Goal: Navigation & Orientation: Find specific page/section

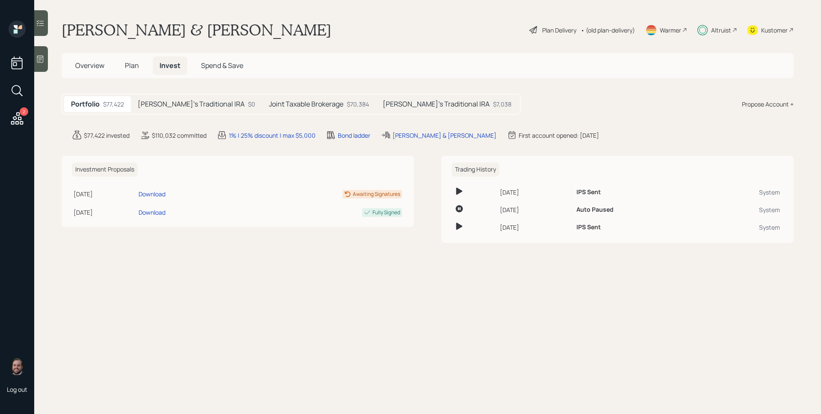
click at [347, 106] on div "$70,384" at bounding box center [358, 104] width 22 height 9
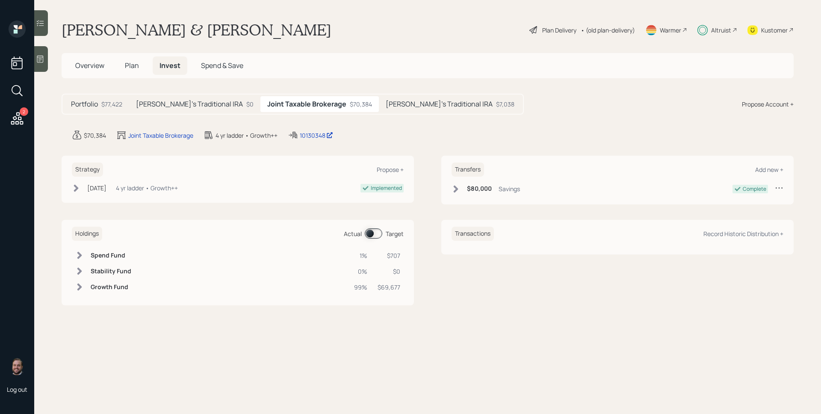
click at [398, 101] on h5 "Julie's Traditional IRA" at bounding box center [439, 104] width 107 height 8
click at [267, 103] on h5 "Joint Taxable Brokerage" at bounding box center [304, 104] width 74 height 8
click at [178, 105] on h5 "Patrick's Traditional IRA" at bounding box center [189, 104] width 107 height 8
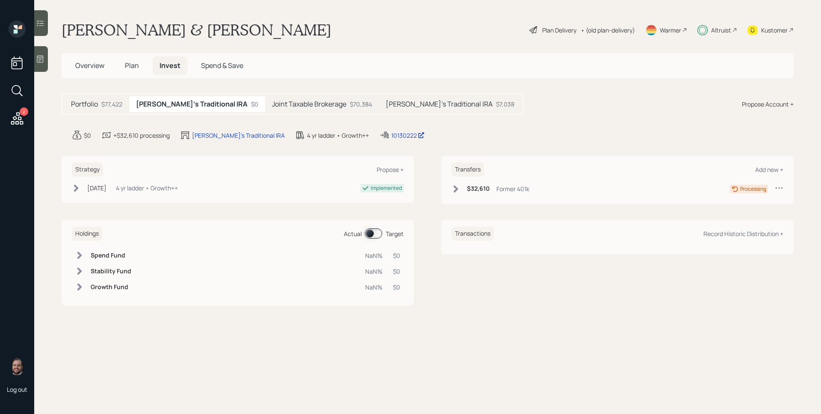
click at [89, 102] on h5 "Portfolio" at bounding box center [84, 104] width 27 height 8
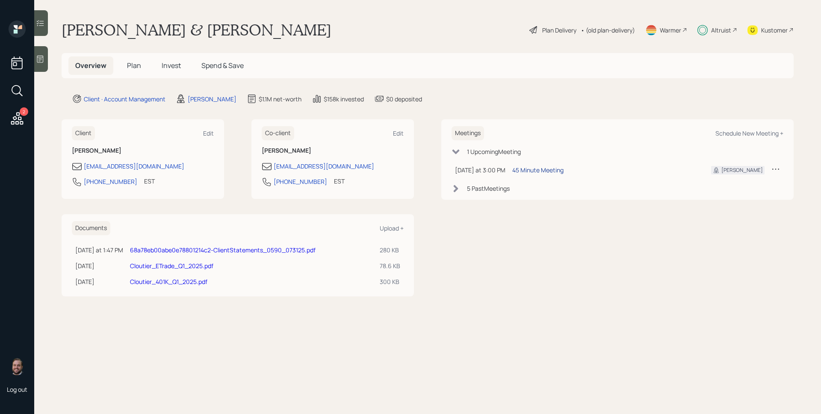
click at [551, 172] on div "45 Minute Meeting" at bounding box center [537, 169] width 51 height 9
